Goal: Task Accomplishment & Management: Use online tool/utility

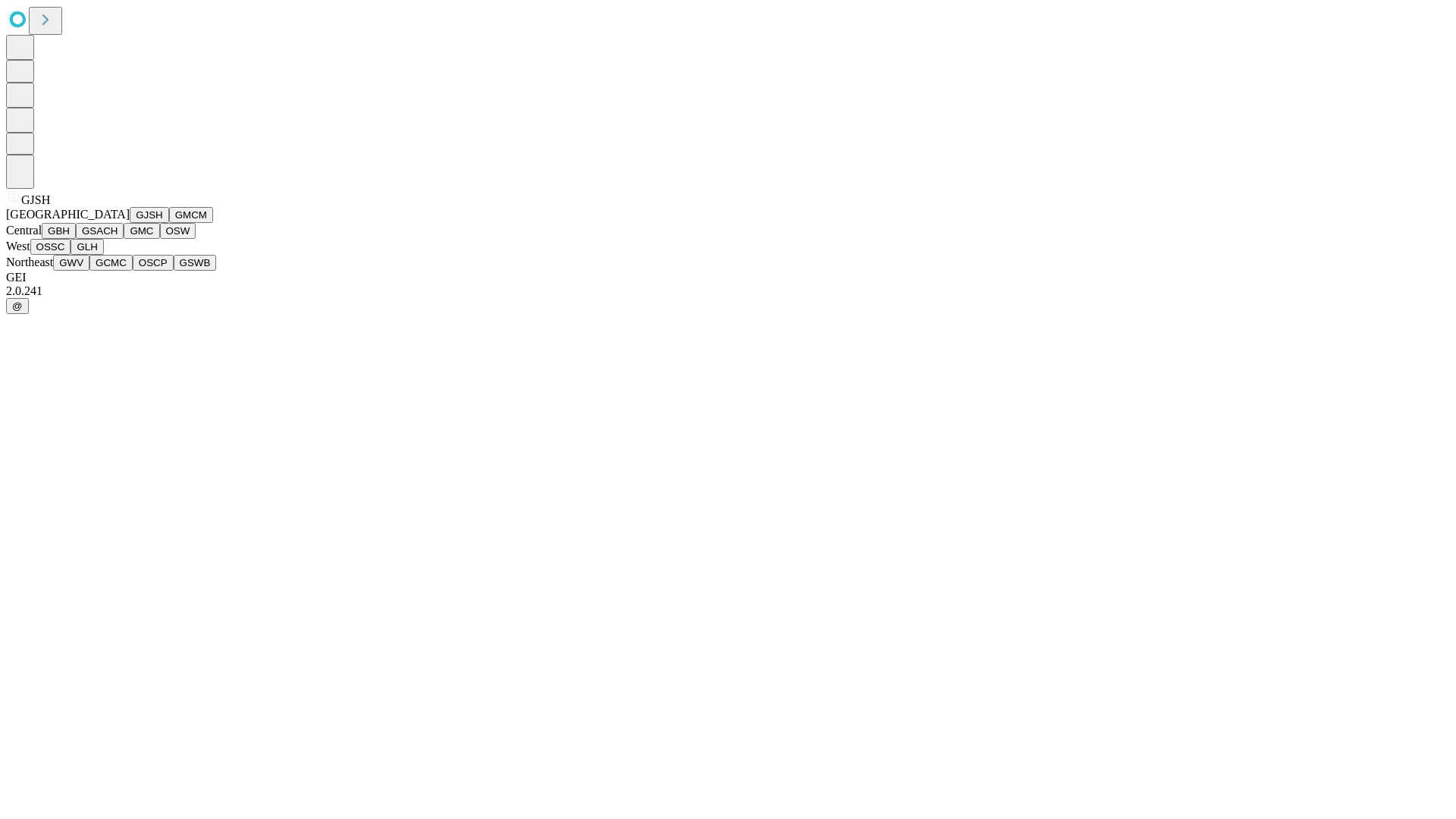
click at [129, 223] on button "GJSH" at bounding box center [148, 215] width 40 height 16
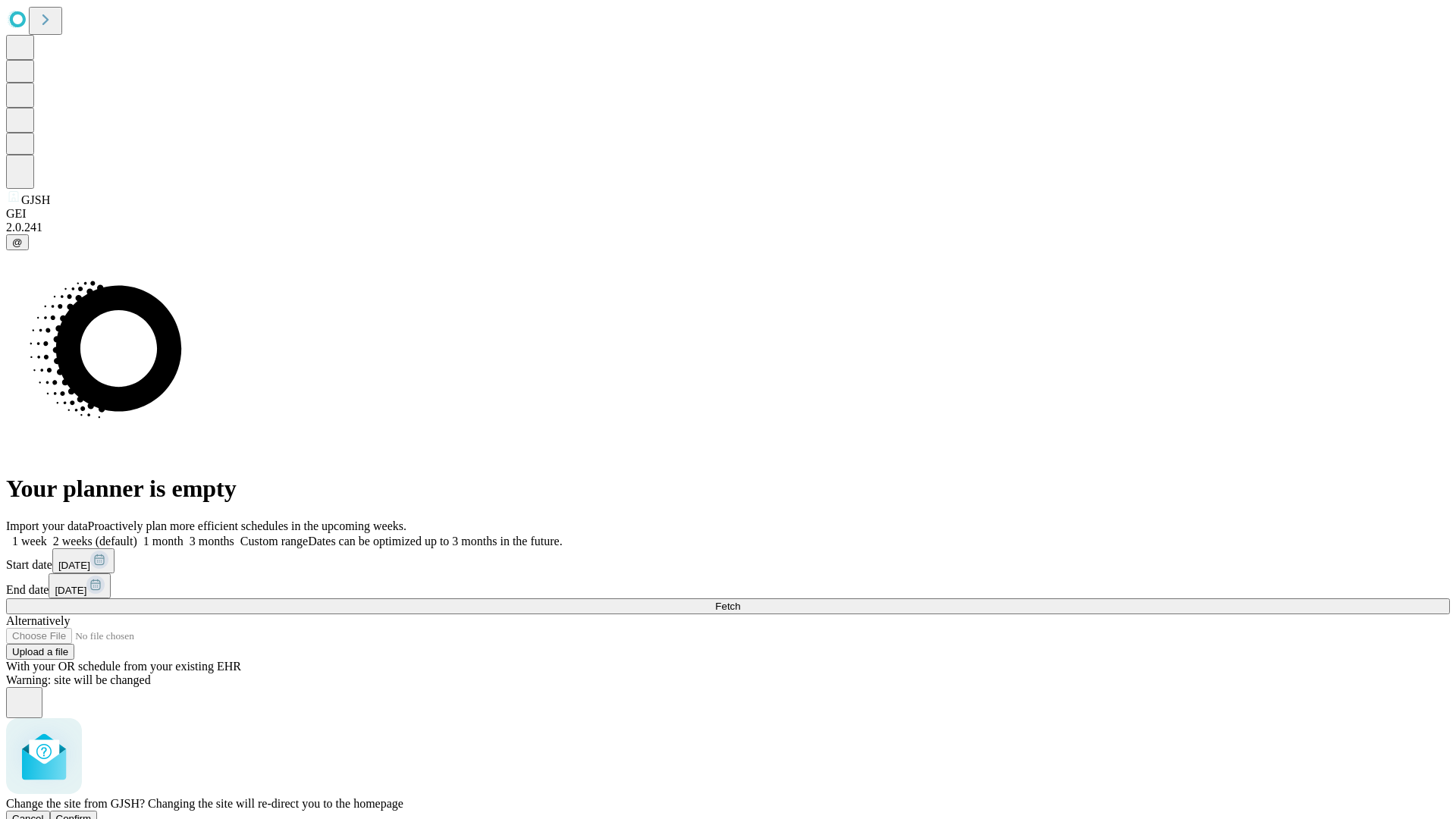
click at [92, 813] on span "Confirm" at bounding box center [73, 819] width 36 height 12
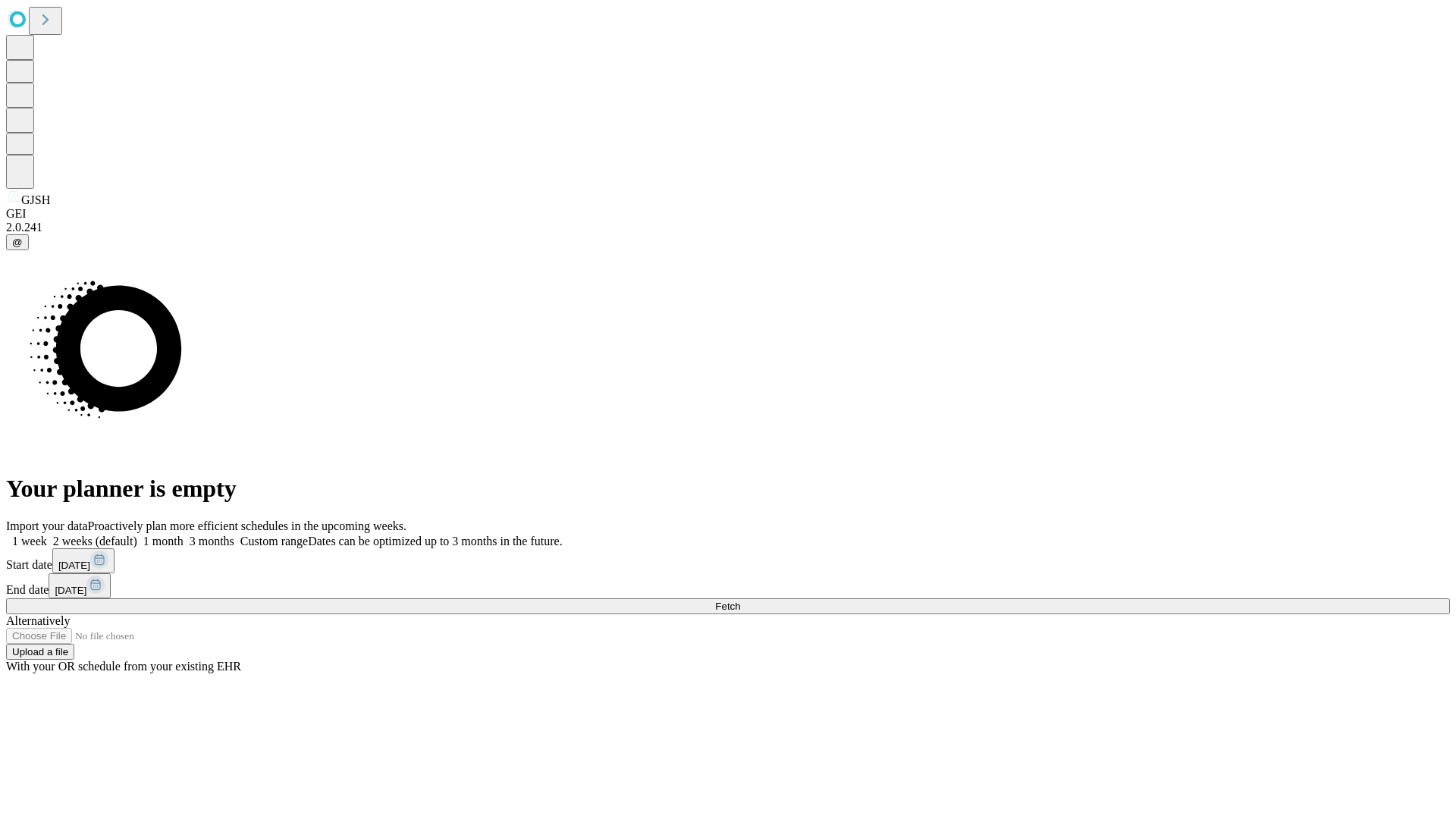
click at [183, 534] on label "1 month" at bounding box center [160, 540] width 46 height 13
click at [741, 601] on span "Fetch" at bounding box center [728, 607] width 25 height 12
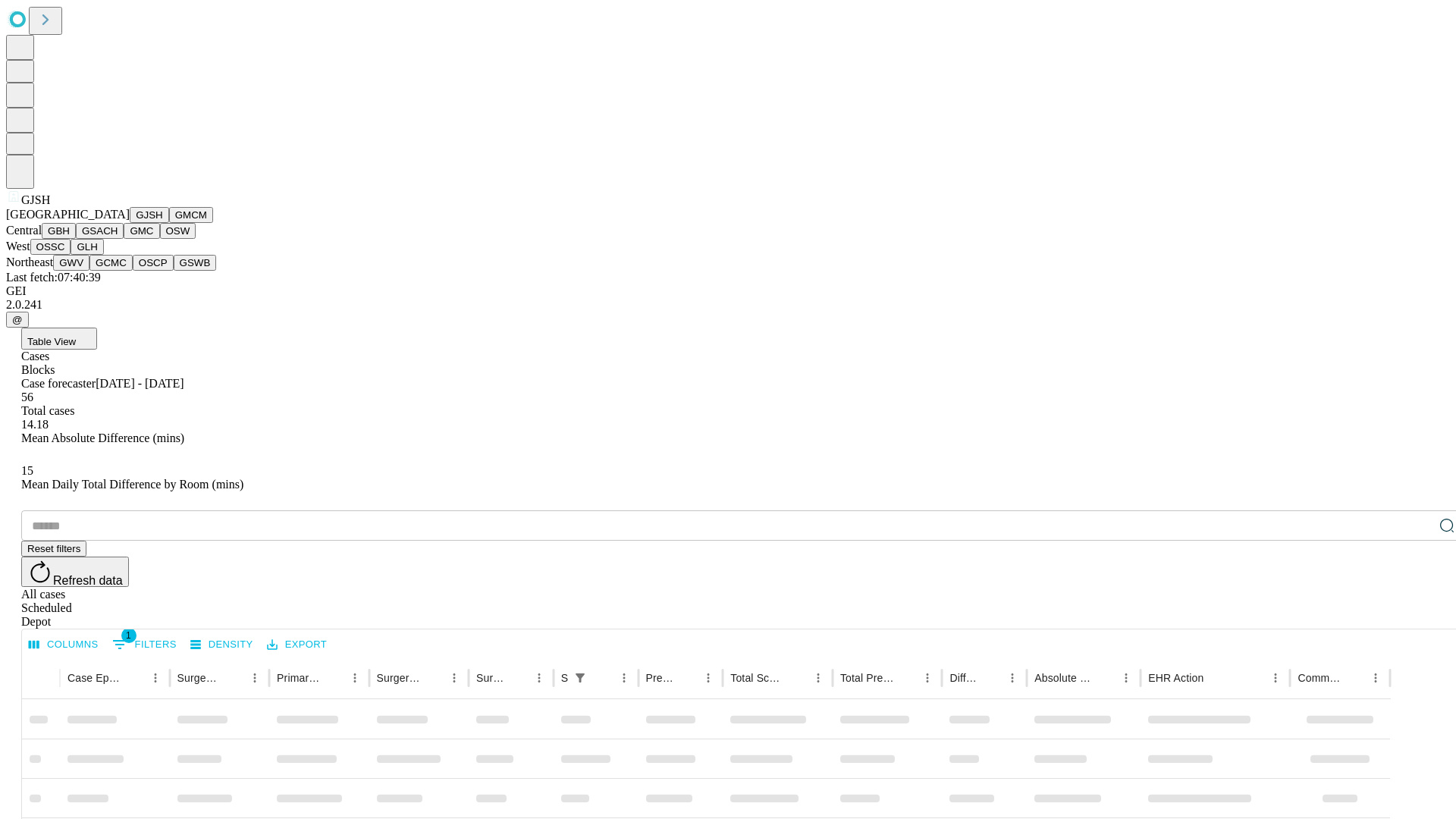
click at [169, 223] on button "GMCM" at bounding box center [191, 215] width 44 height 16
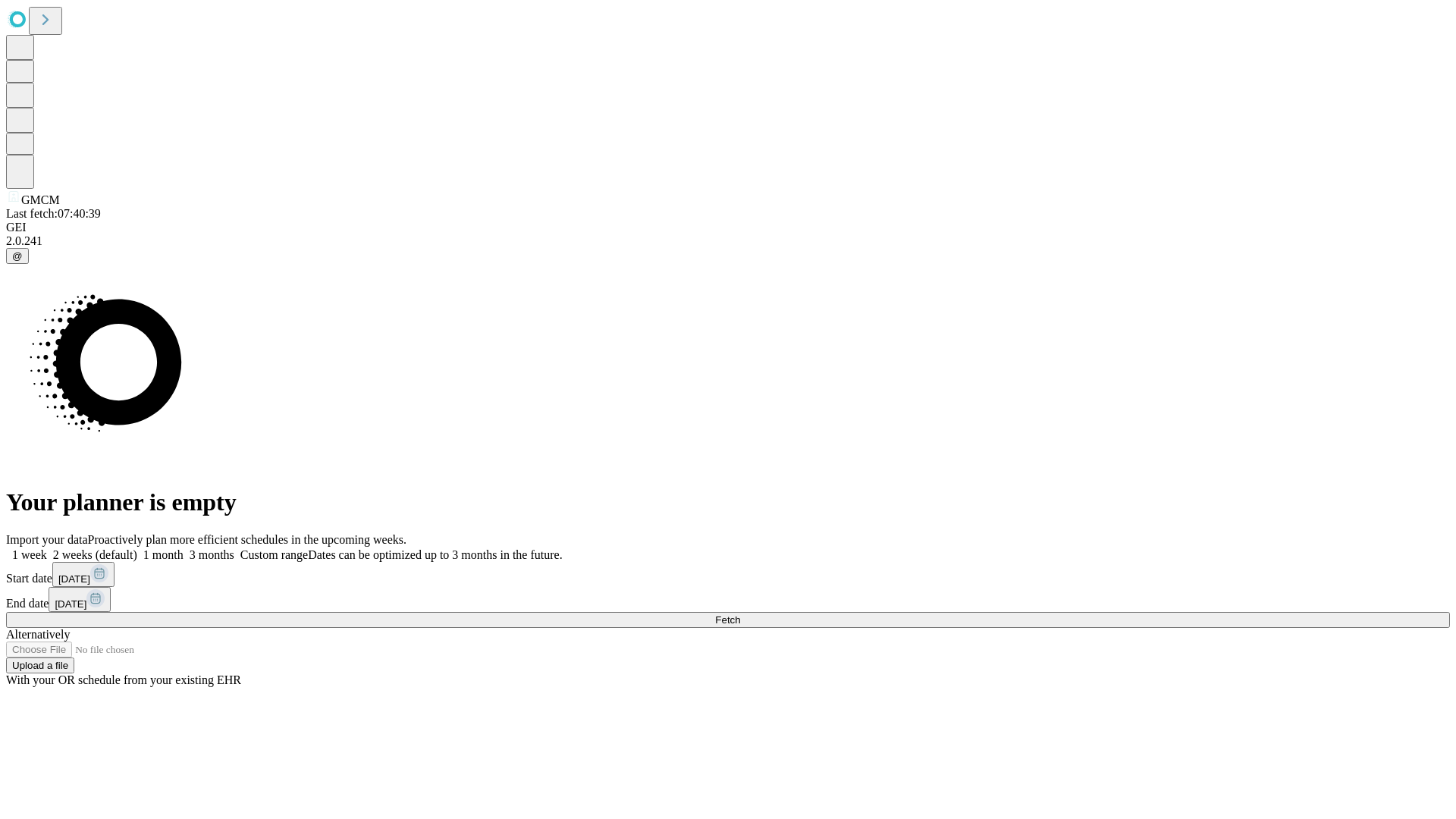
click at [183, 549] on label "1 month" at bounding box center [160, 555] width 46 height 13
click at [741, 614] on span "Fetch" at bounding box center [728, 620] width 25 height 12
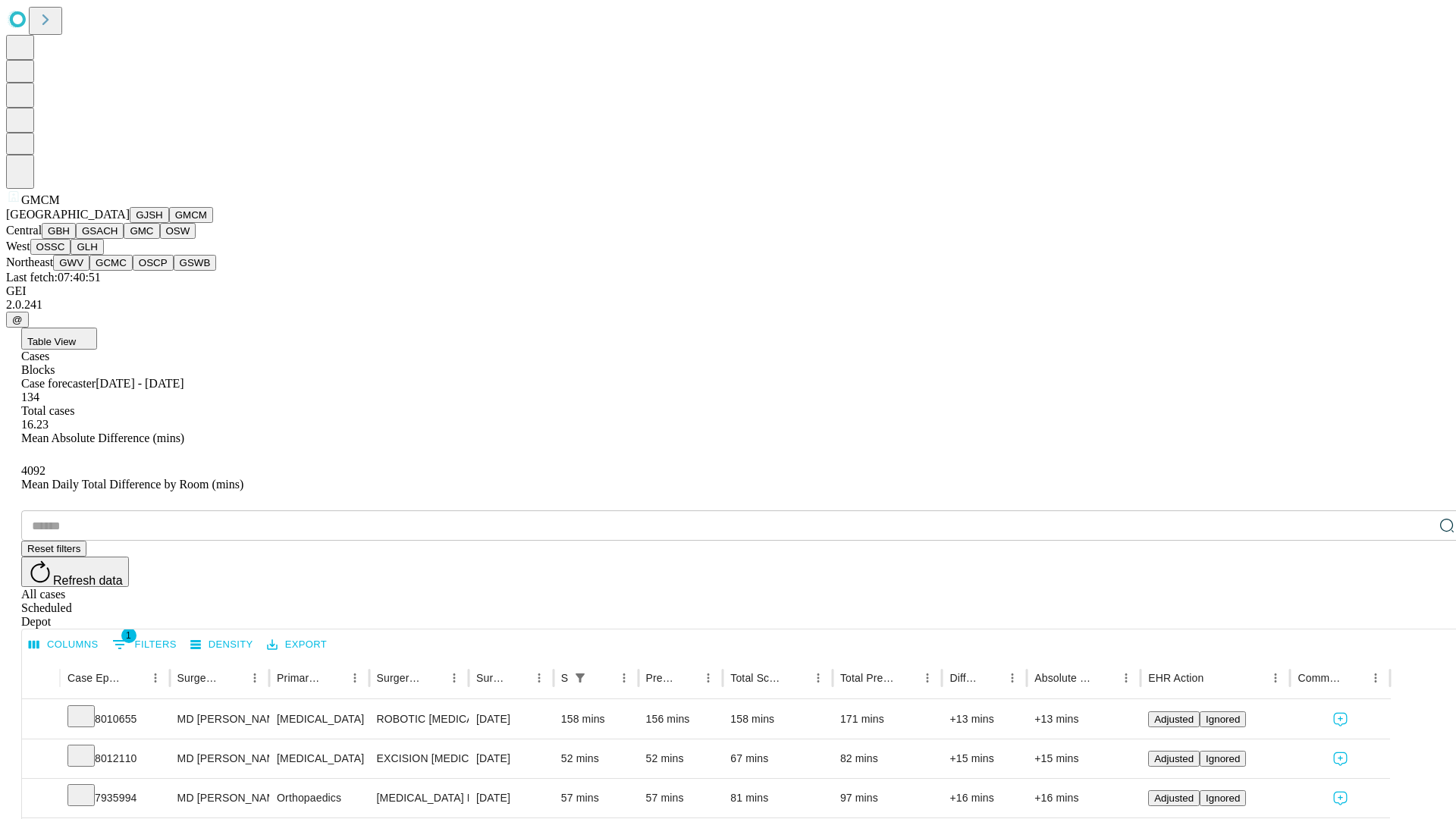
click at [76, 239] on button "GBH" at bounding box center [58, 231] width 34 height 16
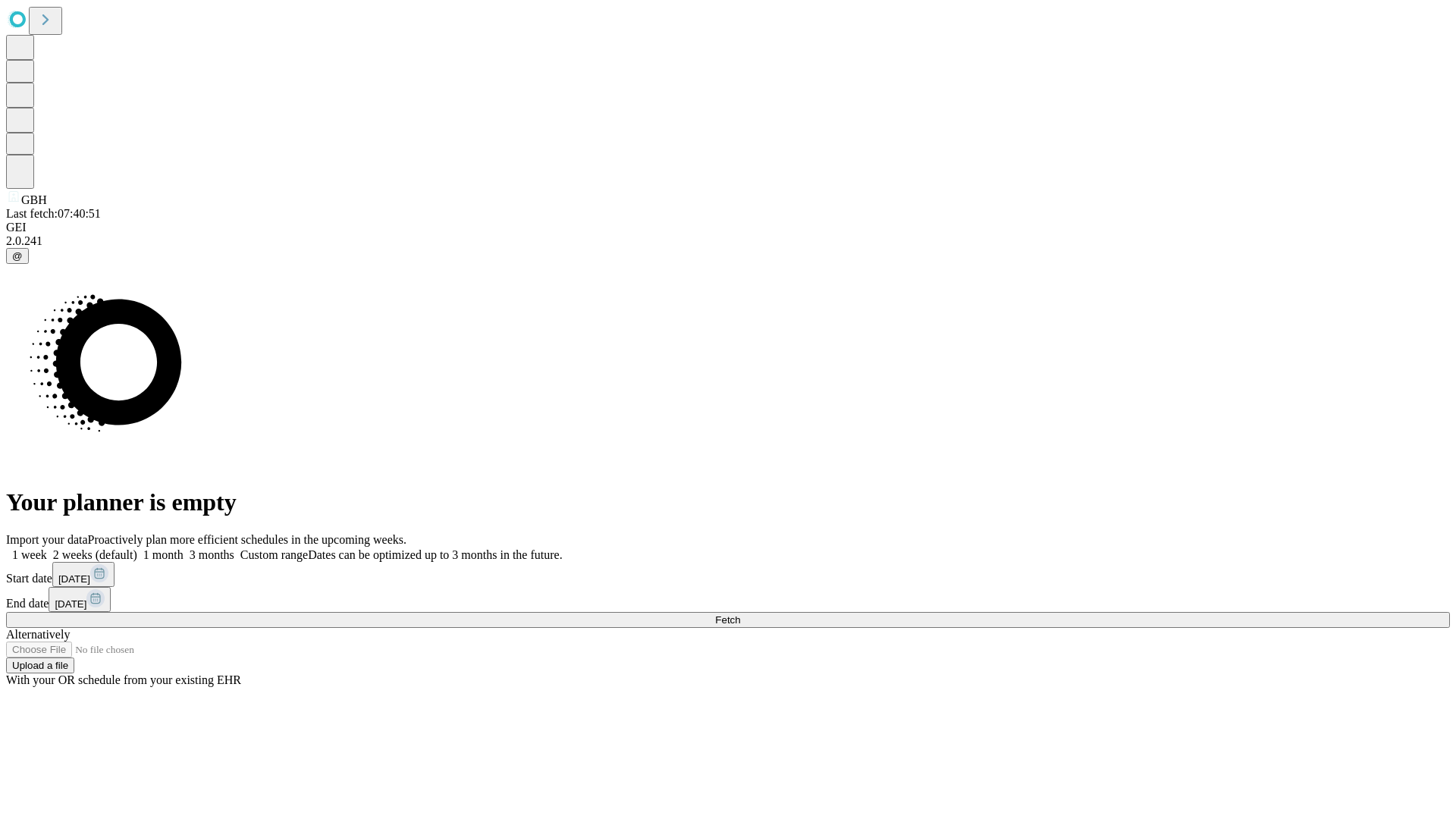
click at [183, 549] on label "1 month" at bounding box center [160, 555] width 46 height 13
click at [741, 614] on span "Fetch" at bounding box center [728, 620] width 25 height 12
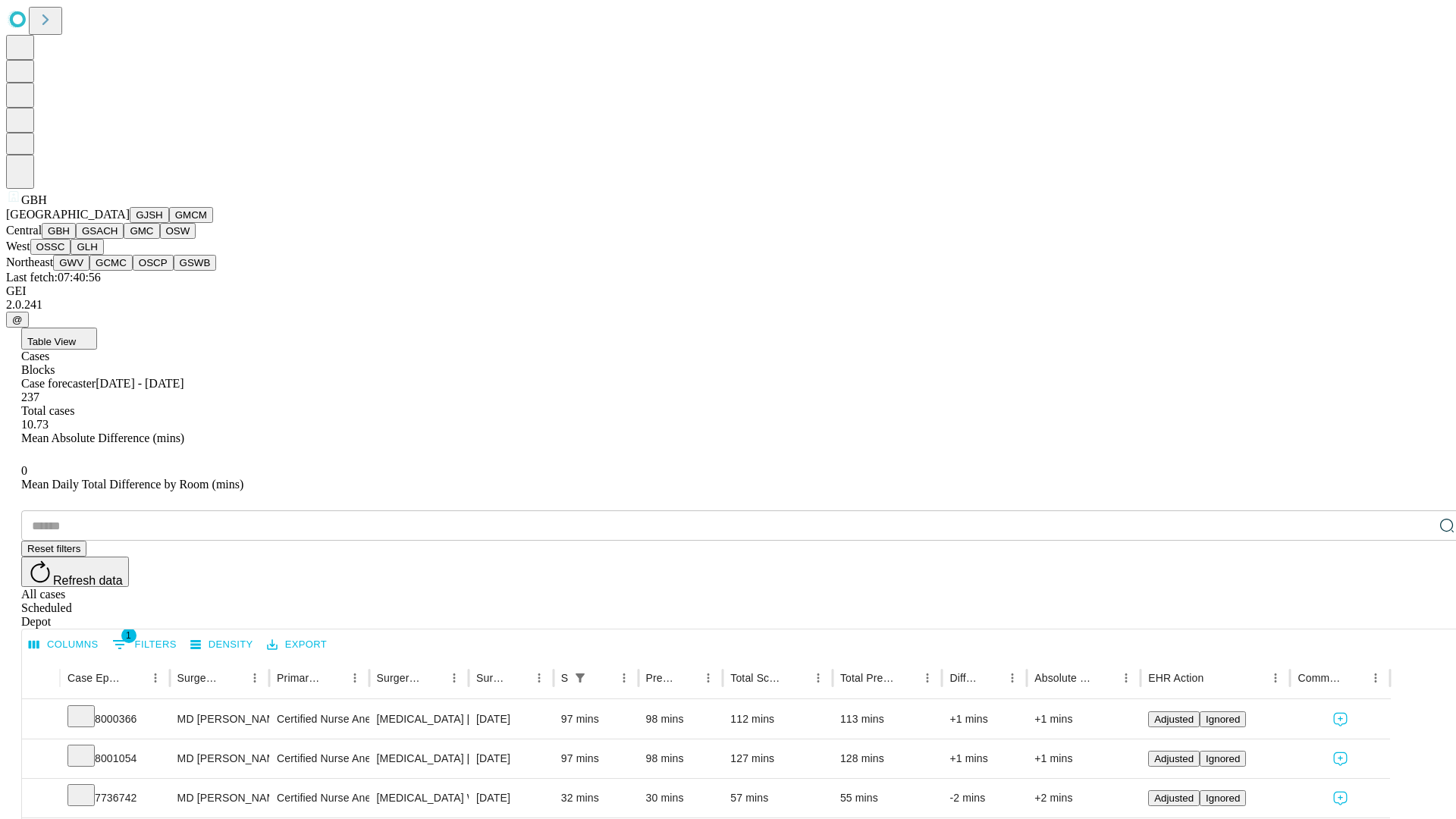
click at [118, 239] on button "GSACH" at bounding box center [100, 231] width 48 height 16
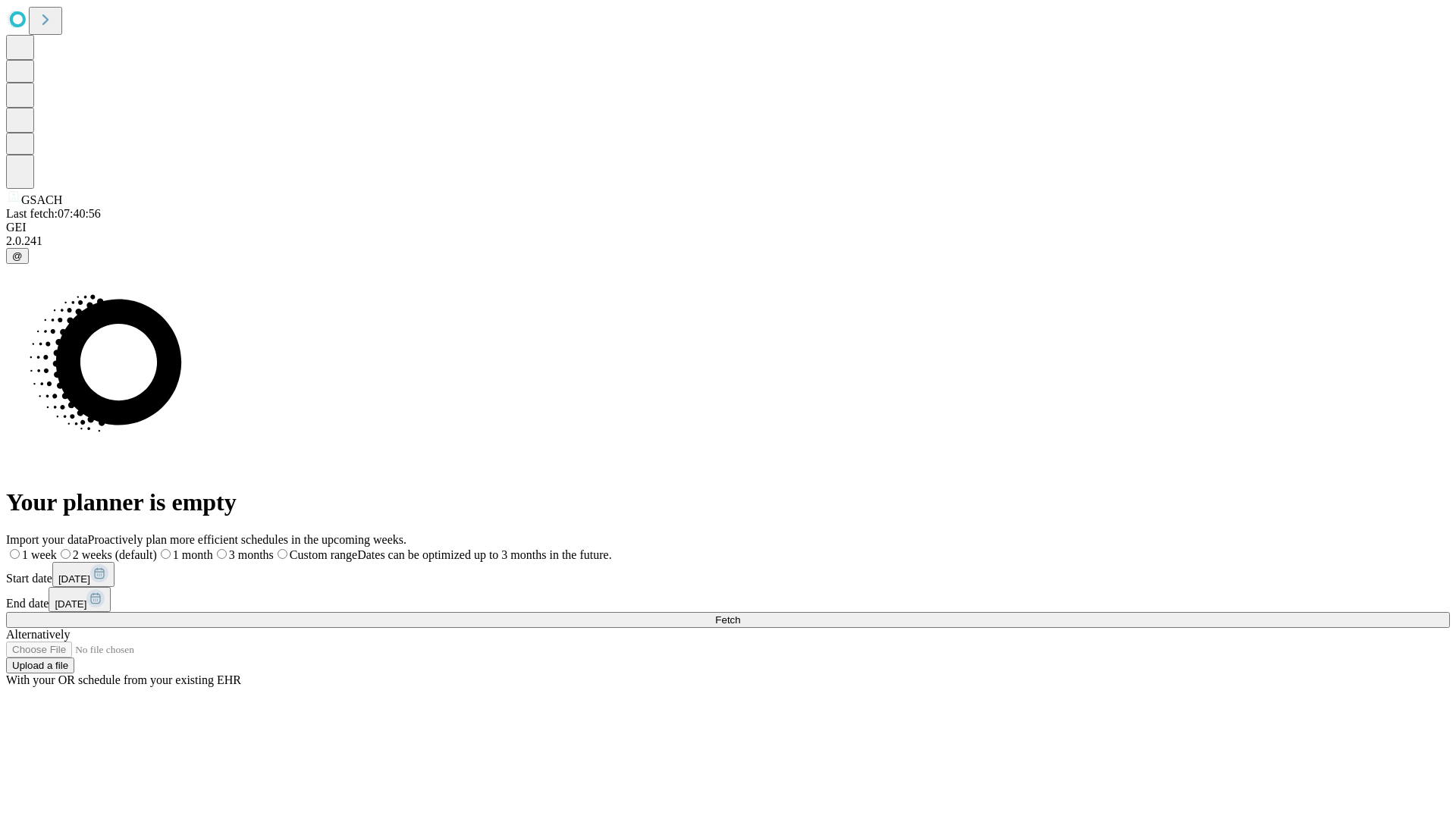
click at [213, 549] on label "1 month" at bounding box center [185, 555] width 56 height 13
click at [741, 614] on span "Fetch" at bounding box center [728, 620] width 25 height 12
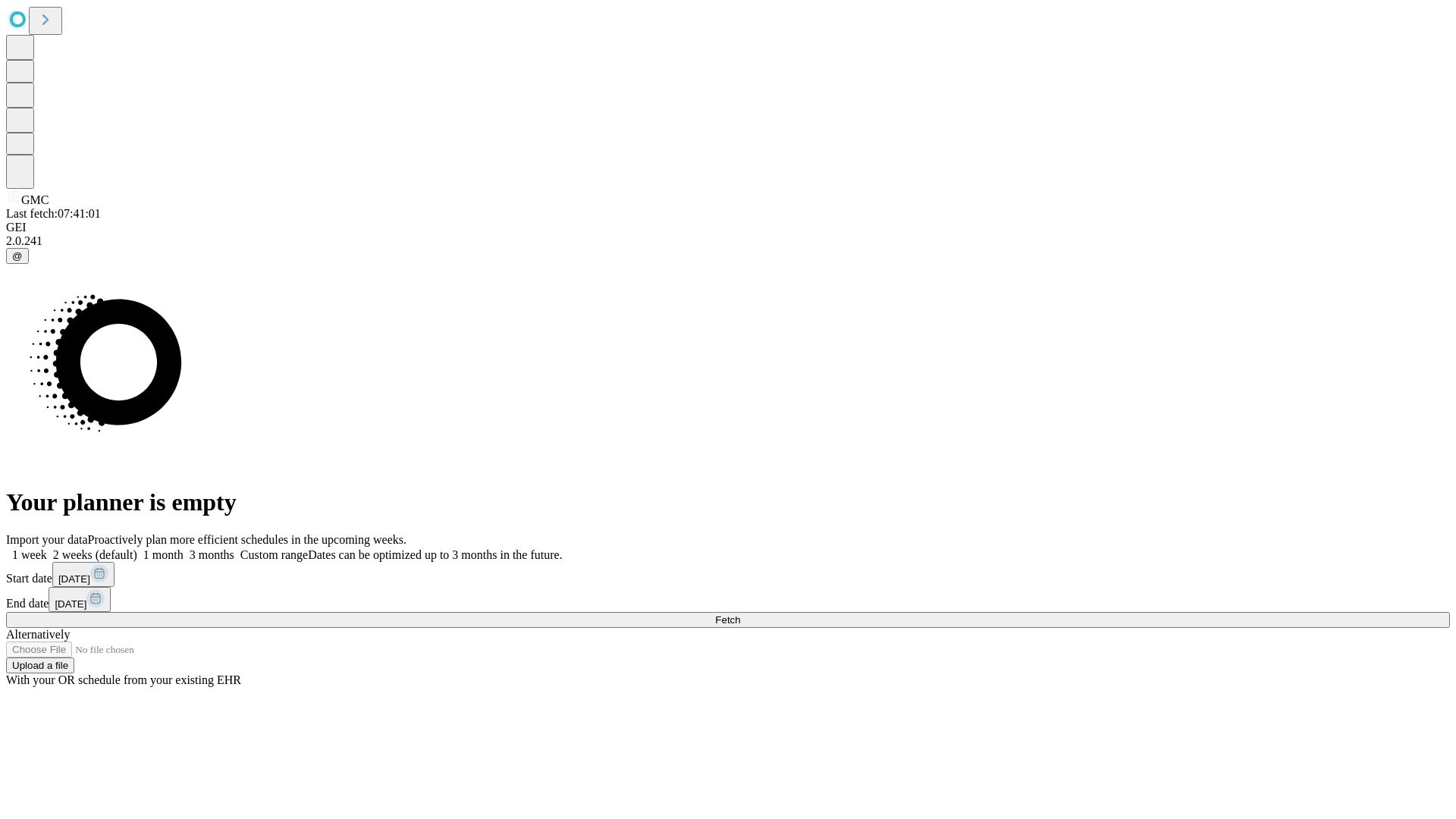
click at [183, 549] on label "1 month" at bounding box center [160, 555] width 46 height 13
click at [741, 614] on span "Fetch" at bounding box center [728, 620] width 25 height 12
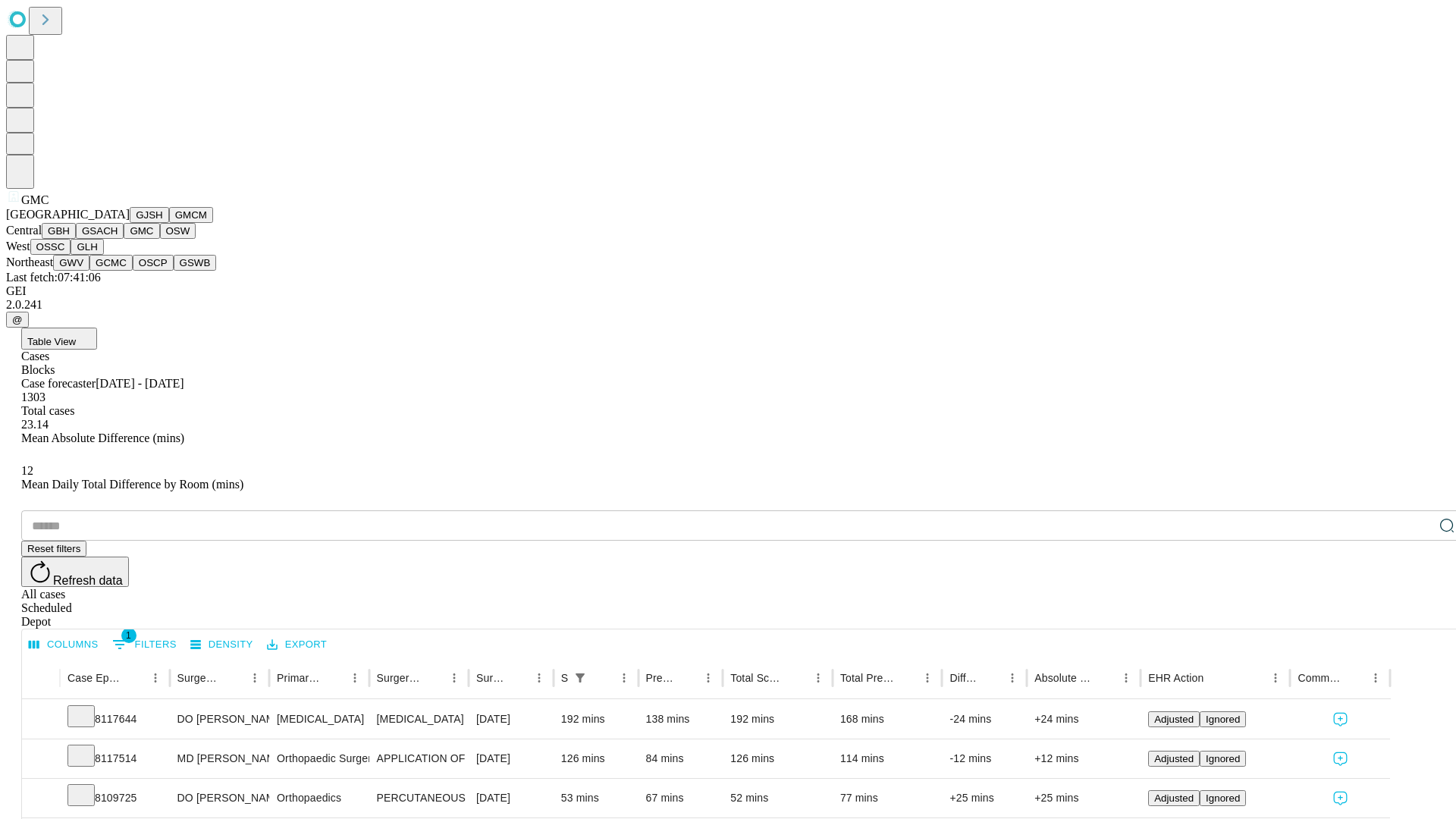
click at [160, 239] on button "OSW" at bounding box center [178, 231] width 37 height 16
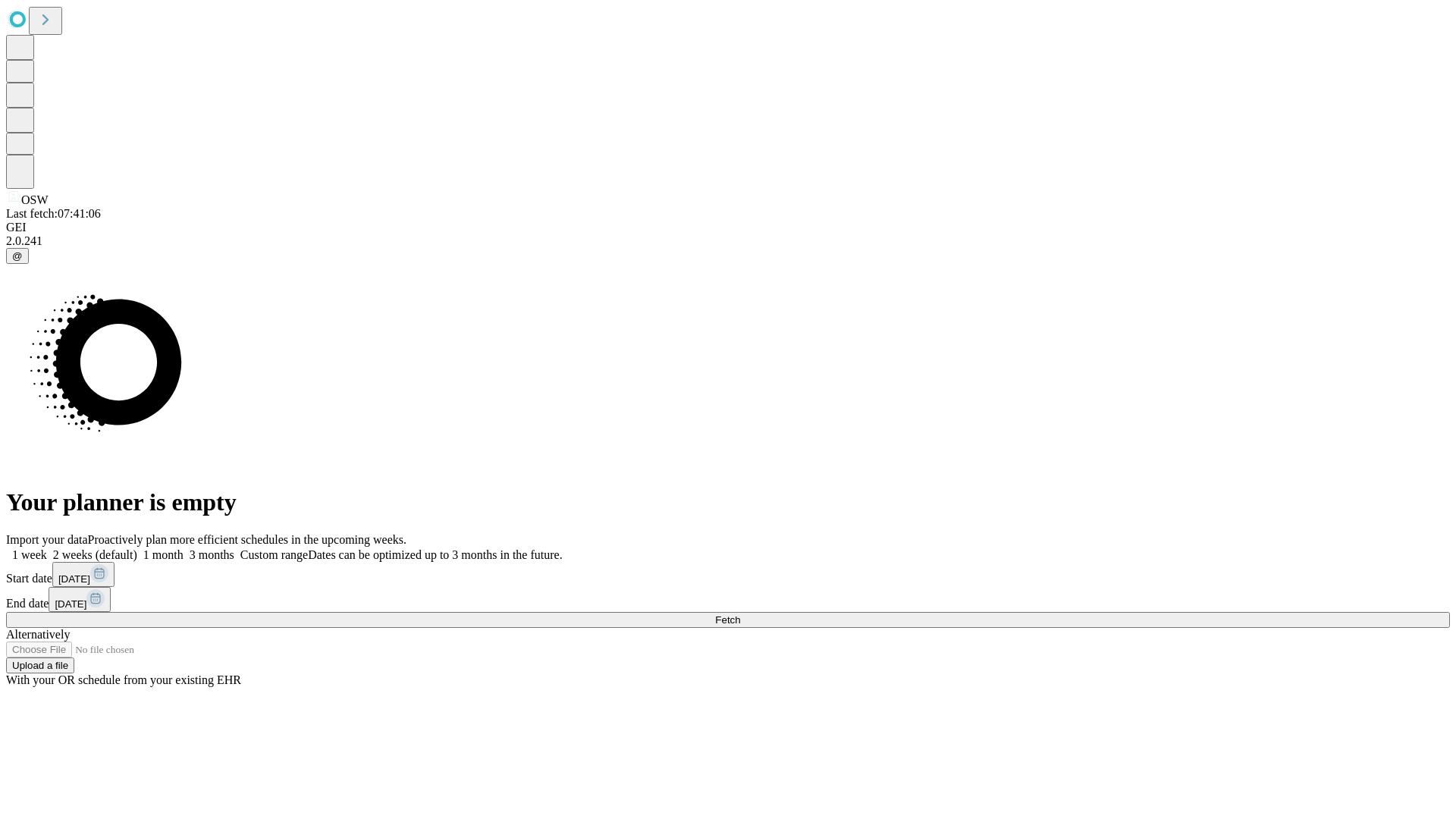
click at [183, 549] on label "1 month" at bounding box center [160, 555] width 46 height 13
click at [741, 614] on span "Fetch" at bounding box center [728, 620] width 25 height 12
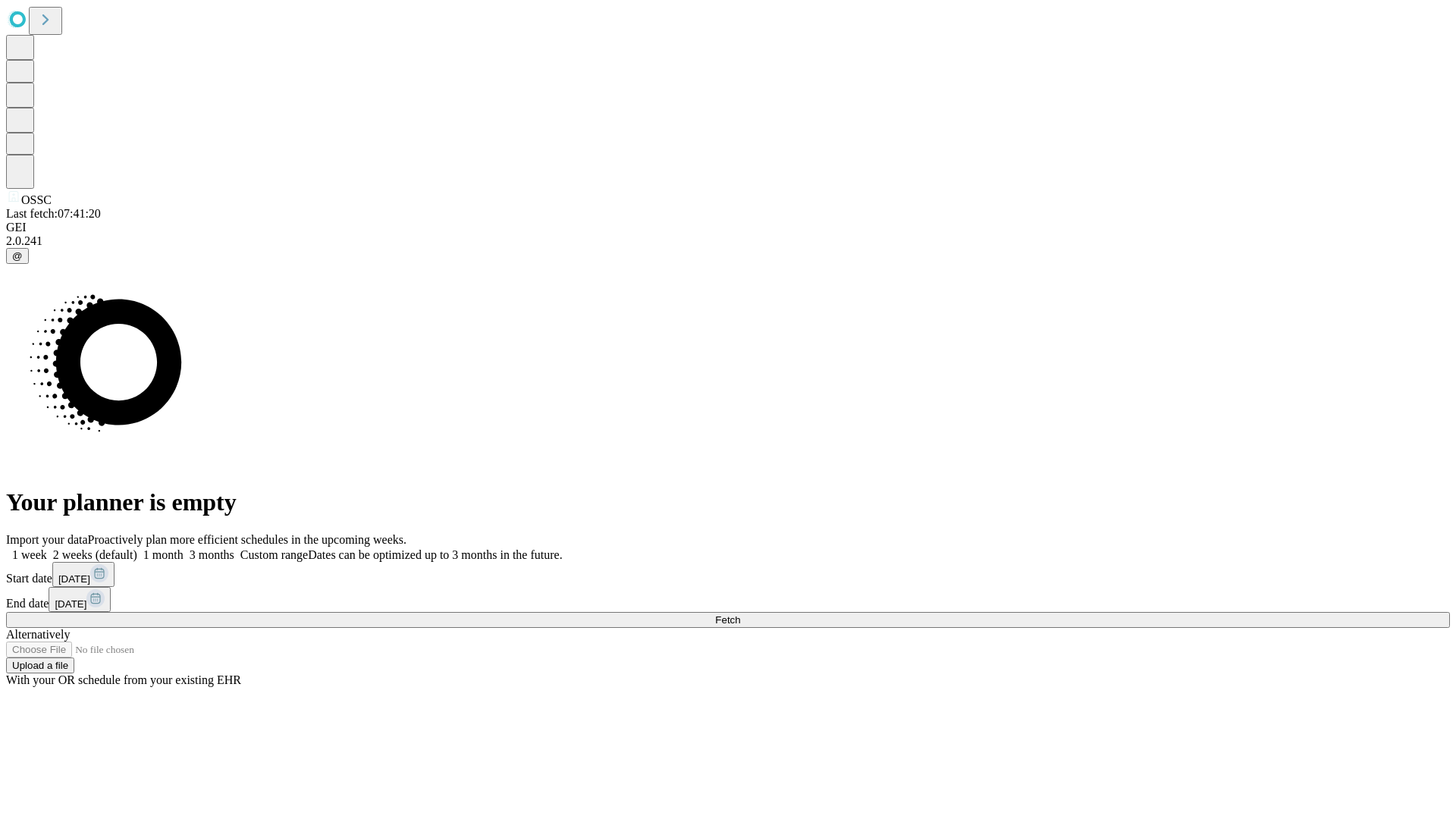
click at [741, 614] on span "Fetch" at bounding box center [728, 620] width 25 height 12
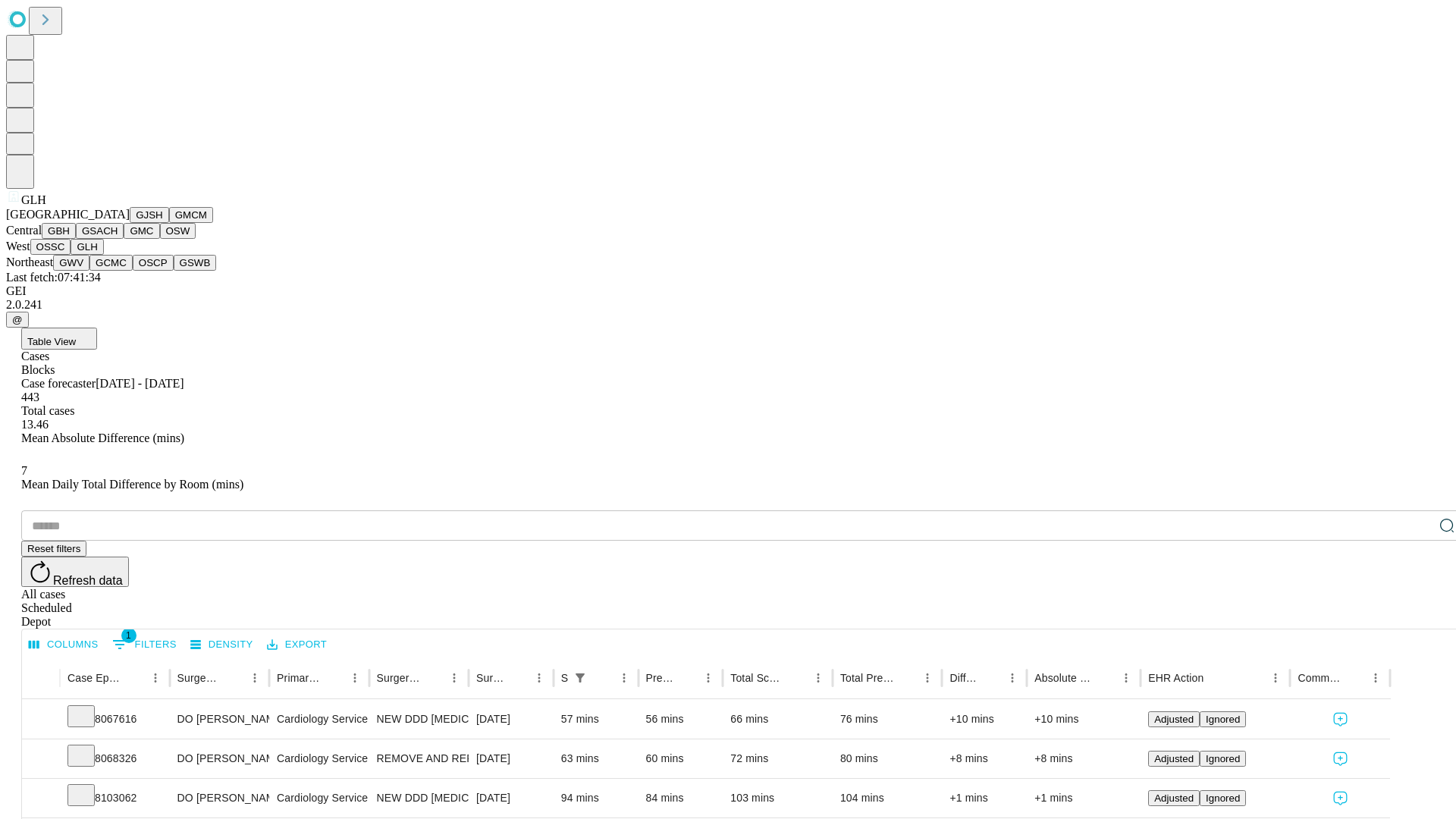
click at [90, 271] on button "GWV" at bounding box center [71, 262] width 37 height 16
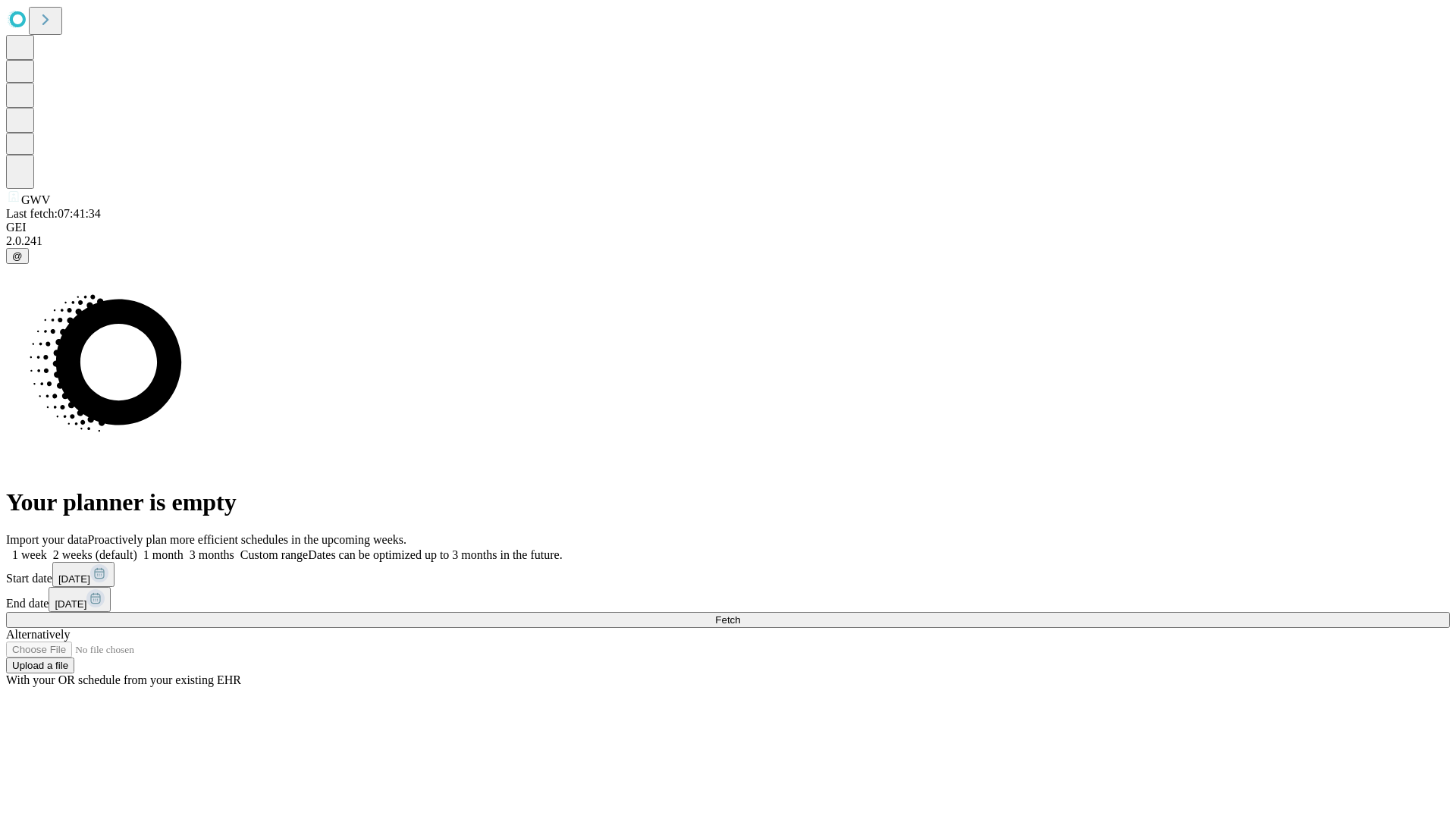
click at [183, 549] on label "1 month" at bounding box center [160, 555] width 46 height 13
click at [741, 614] on span "Fetch" at bounding box center [728, 620] width 25 height 12
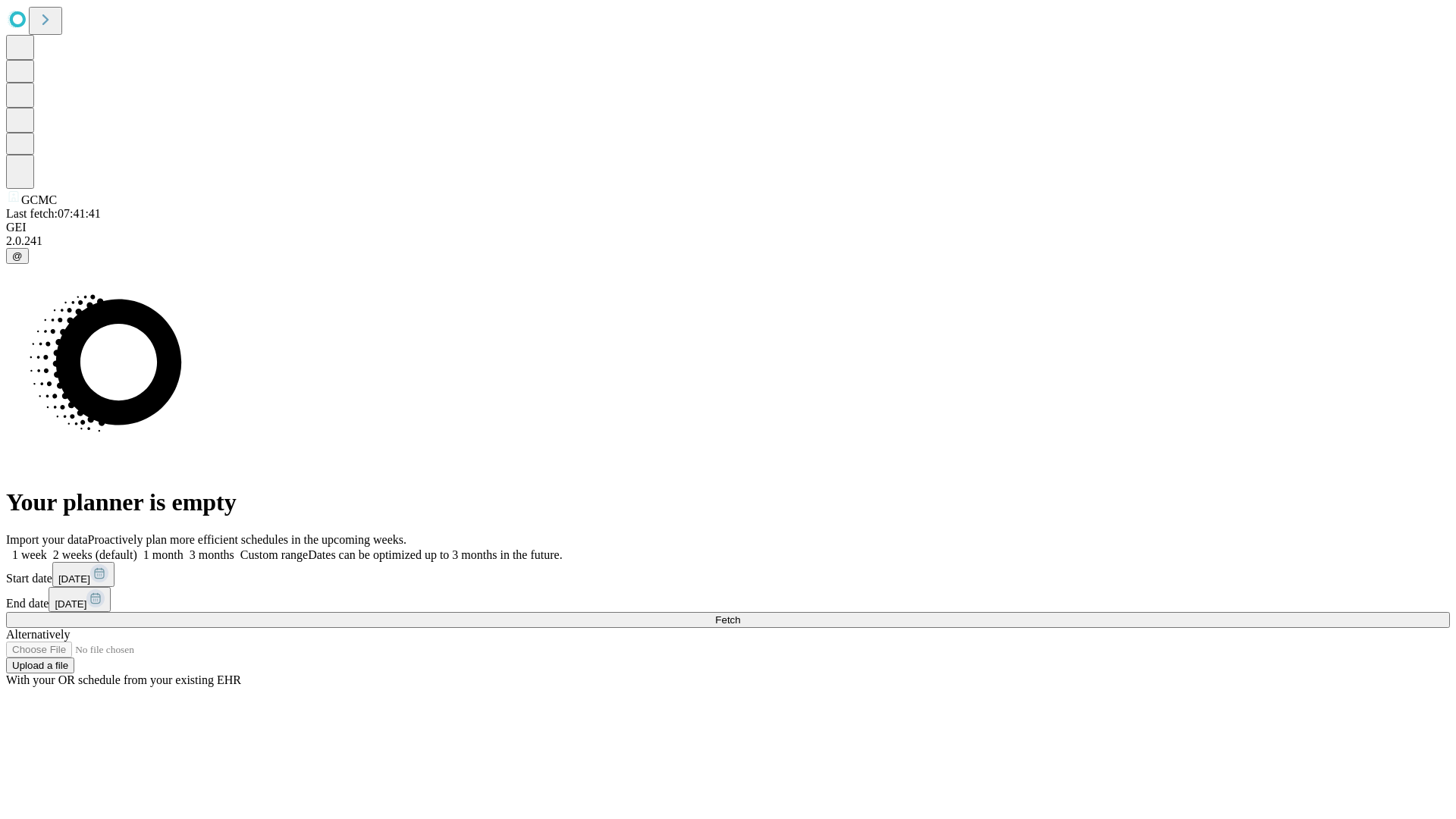
click at [183, 549] on label "1 month" at bounding box center [160, 555] width 46 height 13
click at [741, 614] on span "Fetch" at bounding box center [728, 620] width 25 height 12
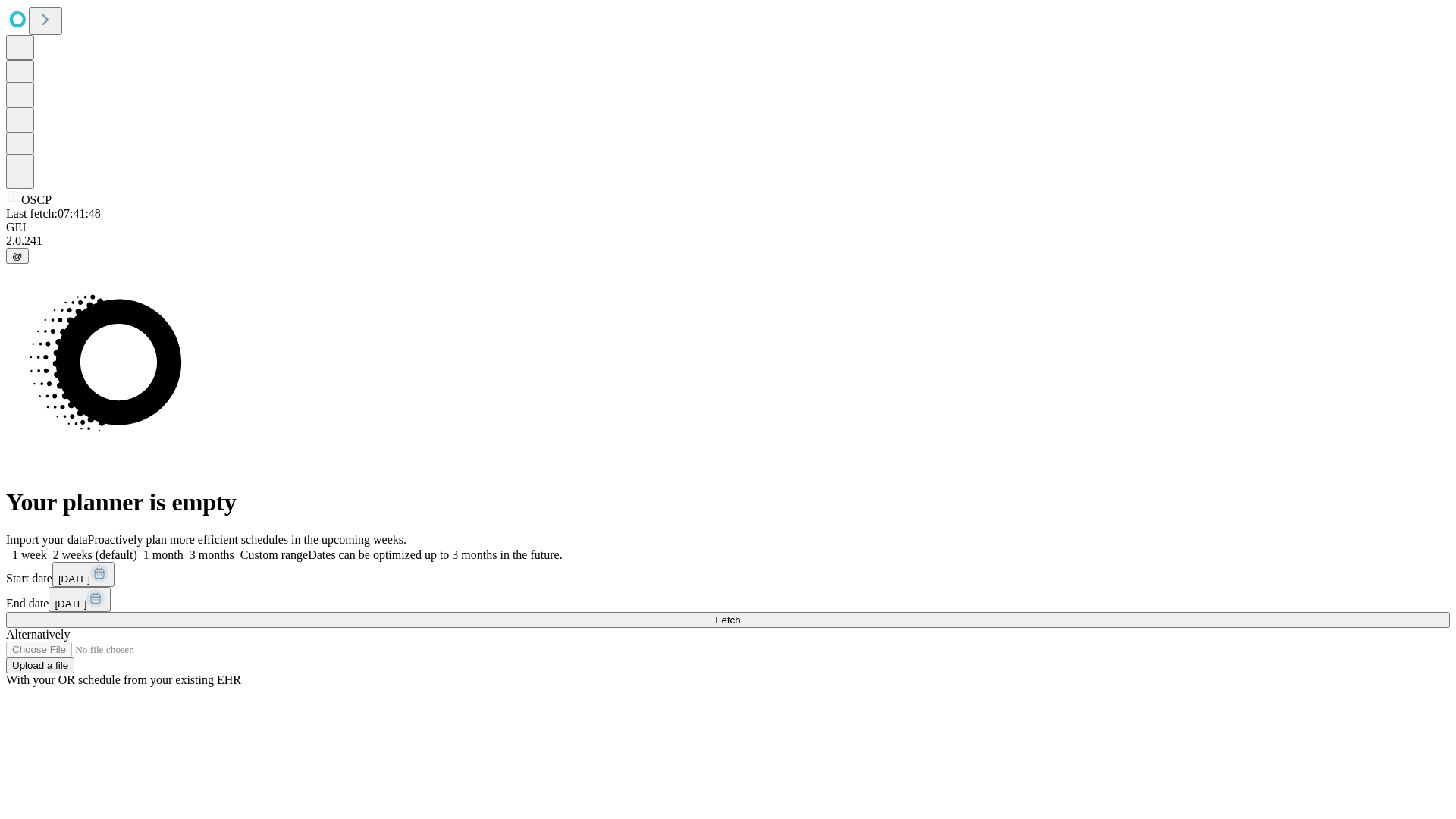
click at [183, 549] on label "1 month" at bounding box center [160, 555] width 46 height 13
click at [741, 614] on span "Fetch" at bounding box center [728, 620] width 25 height 12
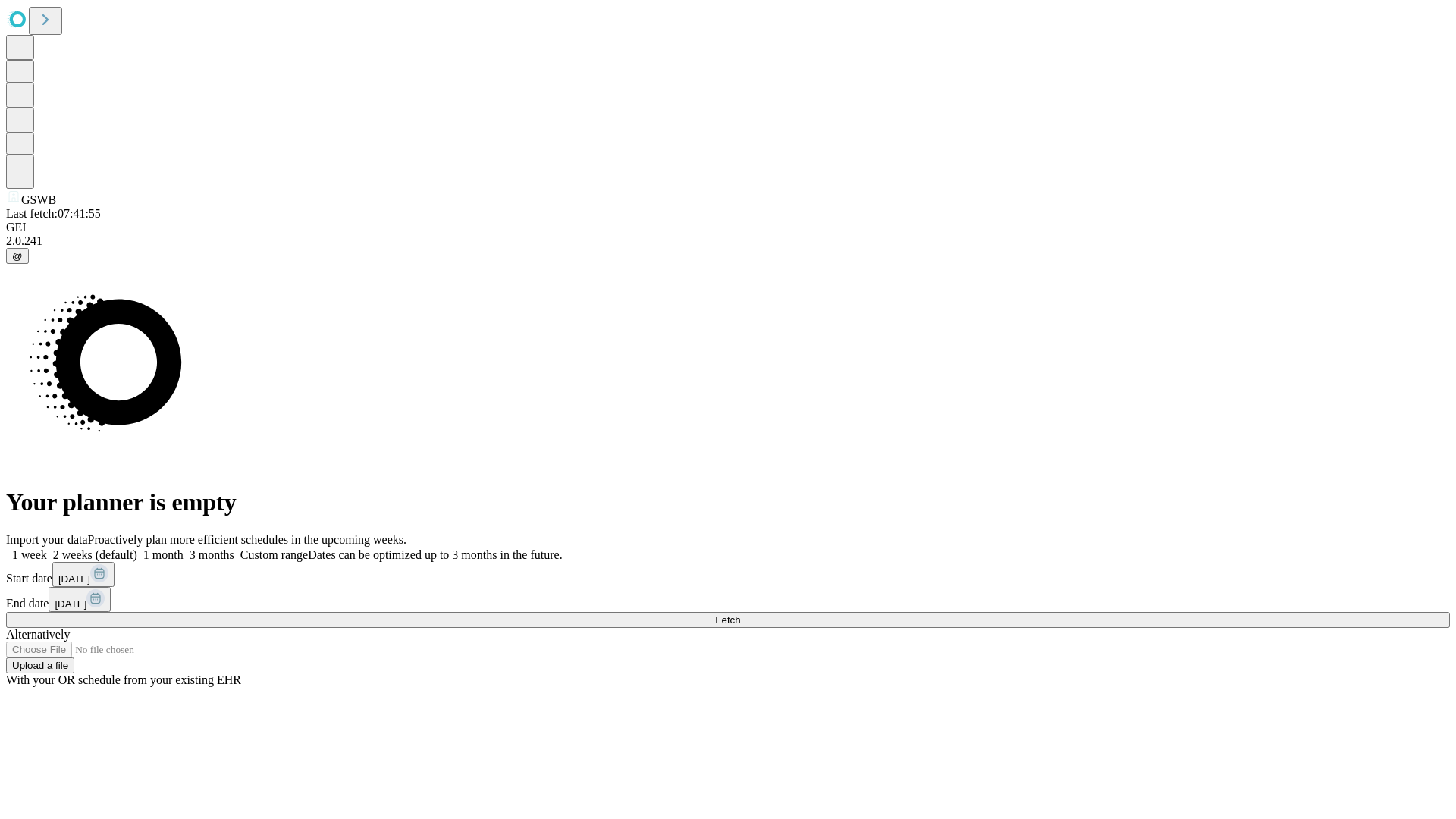
click at [183, 549] on label "1 month" at bounding box center [160, 555] width 46 height 13
click at [741, 614] on span "Fetch" at bounding box center [728, 620] width 25 height 12
